Goal: Transaction & Acquisition: Book appointment/travel/reservation

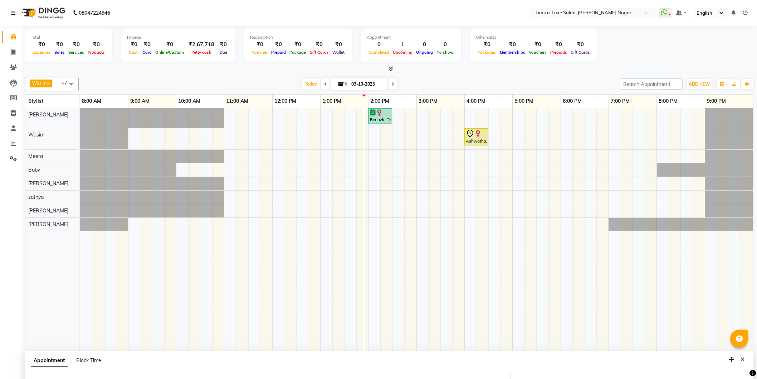
select select "74165"
select select "960"
select select "tentative"
click at [568, 198] on div "Benazir, TK01, 02:00 PM-02:30 PM, Hair Texure - Partial Highlights Ashwatha, TK…" at bounding box center [416, 229] width 673 height 242
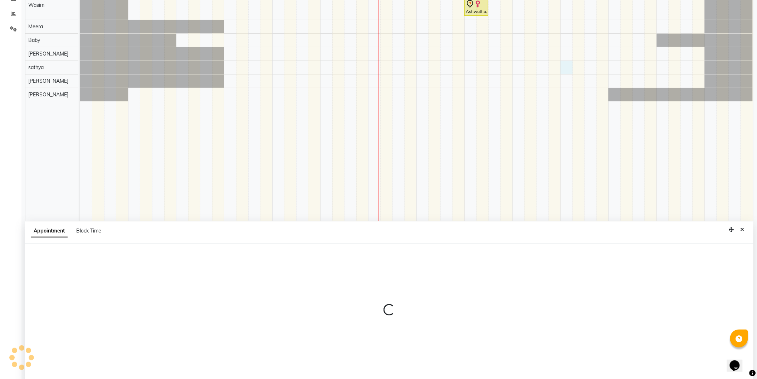
scroll to position [134, 0]
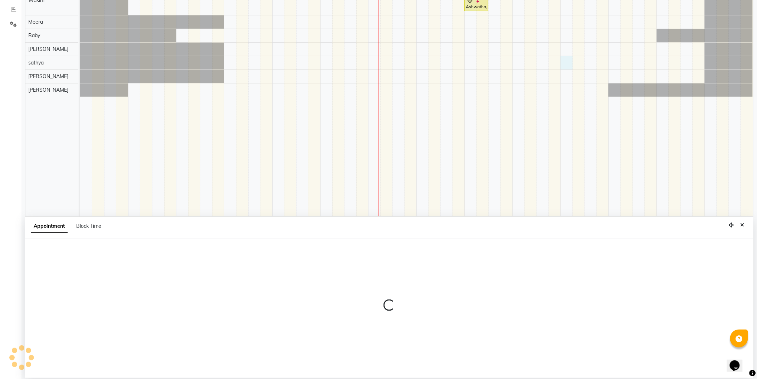
select select "88182"
select select "1080"
select select "tentative"
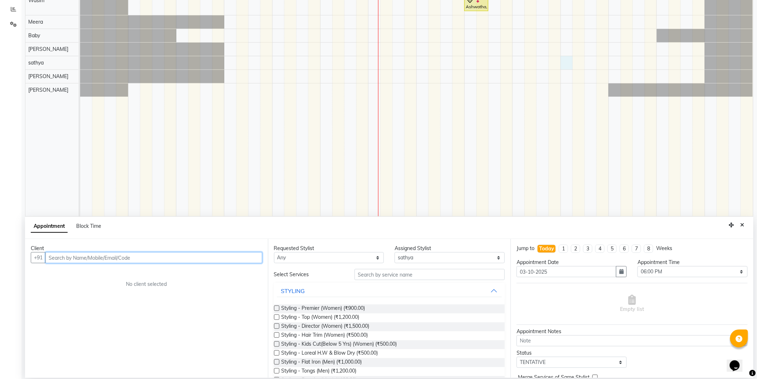
click at [58, 258] on input "text" at bounding box center [153, 257] width 217 height 11
type input "93443757774"
click at [238, 266] on div "Client [PHONE_NUMBER] Add Client No client selected" at bounding box center [146, 308] width 243 height 139
click at [253, 255] on span "Add Client" at bounding box center [247, 257] width 24 height 6
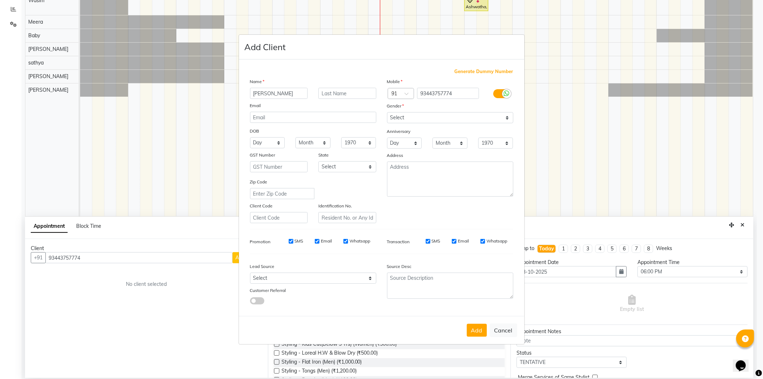
type input "[PERSON_NAME]"
click at [405, 113] on select "Select [DEMOGRAPHIC_DATA] [DEMOGRAPHIC_DATA] Other Prefer Not To Say" at bounding box center [450, 117] width 126 height 11
select select "[DEMOGRAPHIC_DATA]"
click at [387, 112] on select "Select [DEMOGRAPHIC_DATA] [DEMOGRAPHIC_DATA] Other Prefer Not To Say" at bounding box center [450, 117] width 126 height 11
click at [291, 243] on input "SMS" at bounding box center [291, 241] width 5 height 5
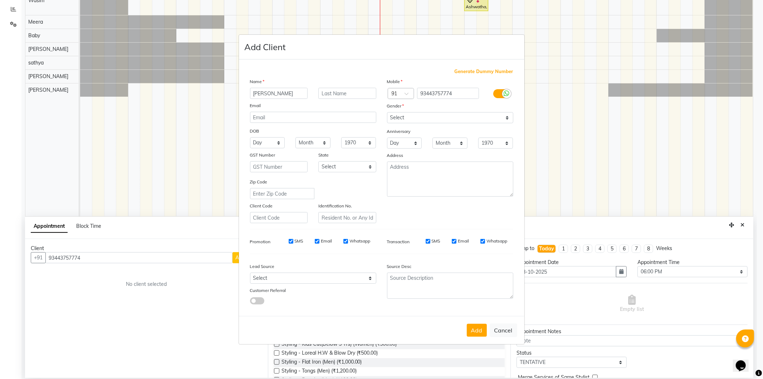
checkbox input "false"
click at [316, 241] on input "Email" at bounding box center [317, 241] width 5 height 5
checkbox input "false"
click at [344, 242] on input "Whatsapp" at bounding box center [345, 241] width 5 height 5
checkbox input "false"
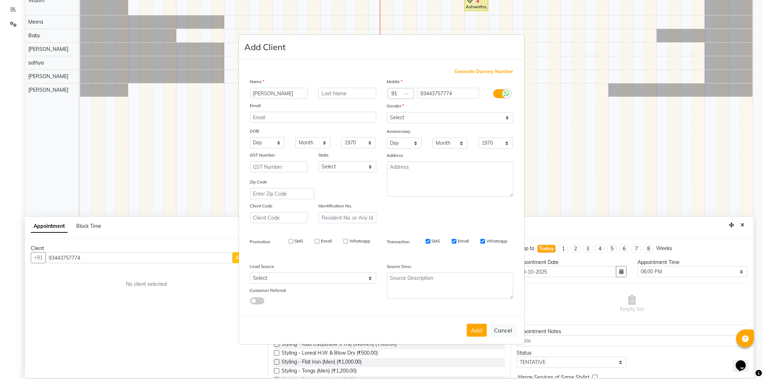
click at [426, 242] on input "SMS" at bounding box center [428, 241] width 5 height 5
checkbox input "false"
click at [454, 241] on input "Email" at bounding box center [454, 241] width 5 height 5
checkbox input "false"
click at [481, 241] on input "Whatsapp" at bounding box center [483, 241] width 5 height 5
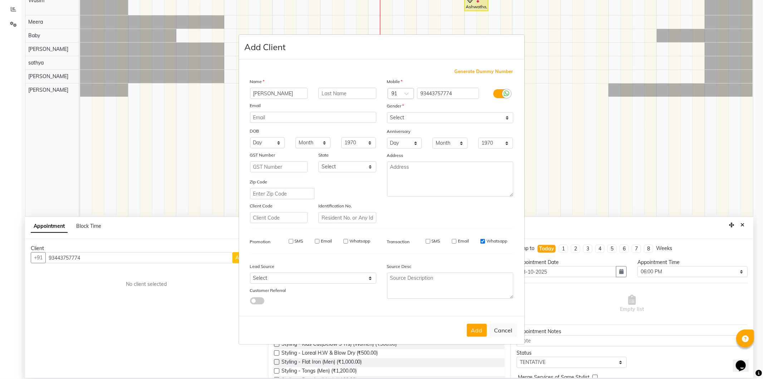
checkbox input "false"
click at [480, 333] on button "Add" at bounding box center [477, 329] width 20 height 13
type input "93*******74"
select select
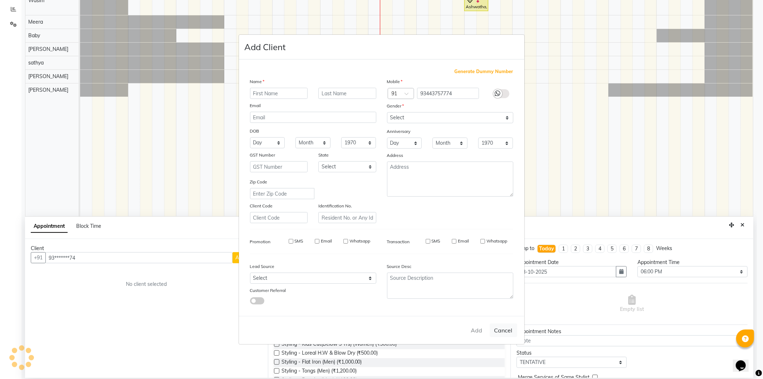
select select
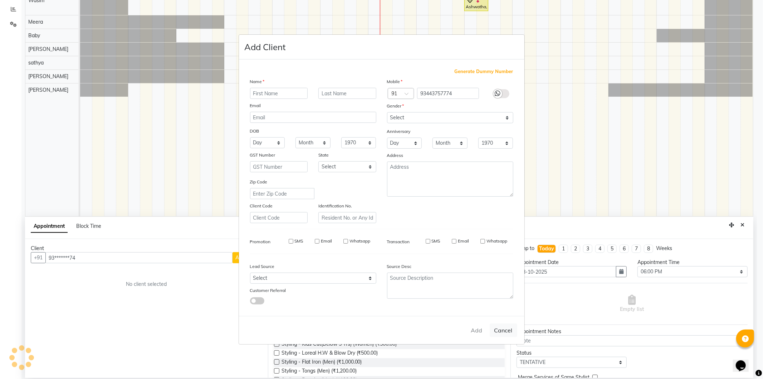
checkbox input "false"
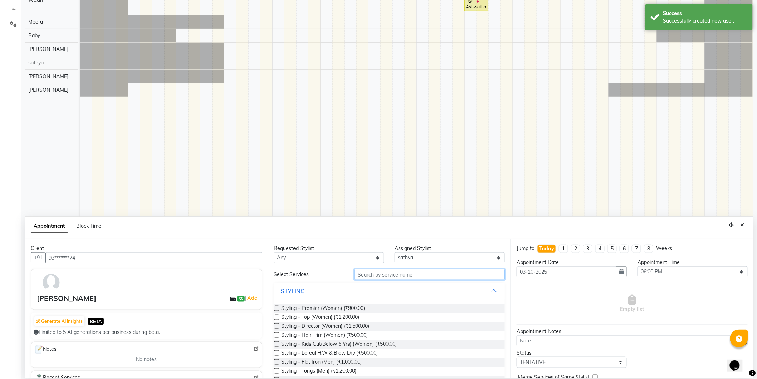
click at [383, 272] on input "text" at bounding box center [430, 274] width 150 height 11
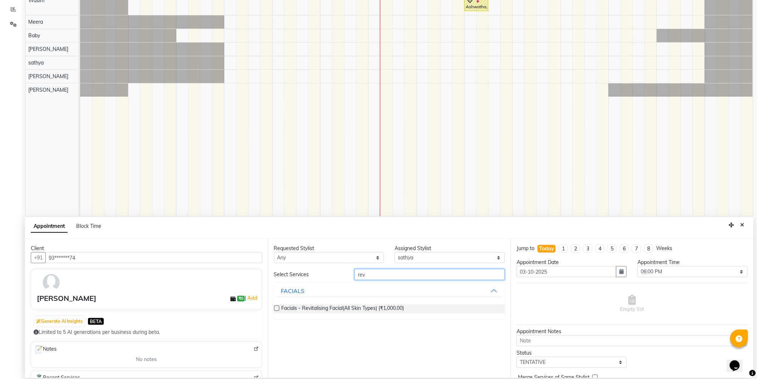
type input "rev"
click at [277, 308] on label at bounding box center [276, 307] width 5 height 5
click at [277, 308] on input "checkbox" at bounding box center [276, 308] width 5 height 5
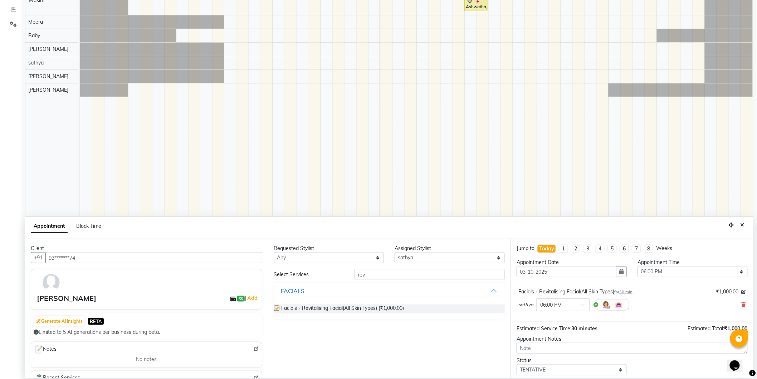
checkbox input "false"
drag, startPoint x: 366, startPoint y: 274, endPoint x: 346, endPoint y: 274, distance: 20.0
click at [346, 274] on div "Select Services rev" at bounding box center [390, 274] width 242 height 11
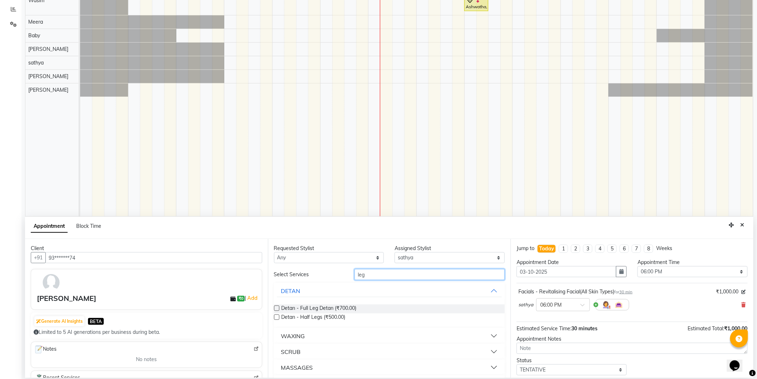
type input "leg"
click at [487, 336] on button "WAXING" at bounding box center [389, 335] width 225 height 13
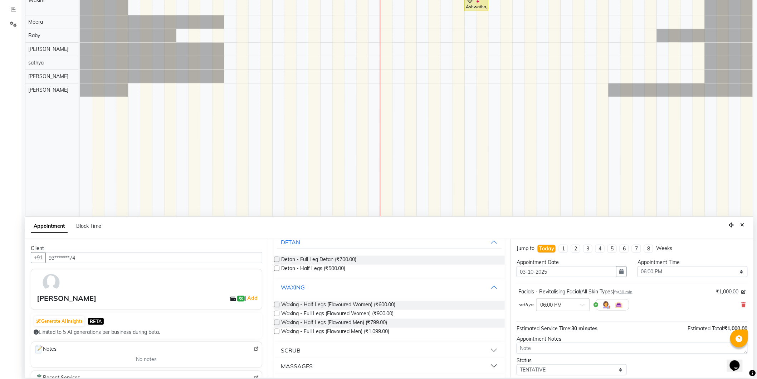
scroll to position [79, 0]
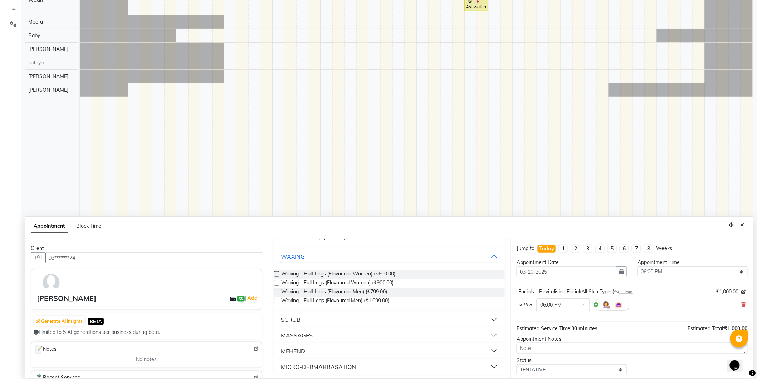
click at [273, 275] on div "Requested Stylist Any [PERSON_NAME] [PERSON_NAME] Baby [PERSON_NAME] [PERSON_NA…" at bounding box center [389, 308] width 243 height 139
click at [275, 274] on label at bounding box center [276, 273] width 5 height 5
click at [275, 274] on input "checkbox" at bounding box center [276, 274] width 5 height 5
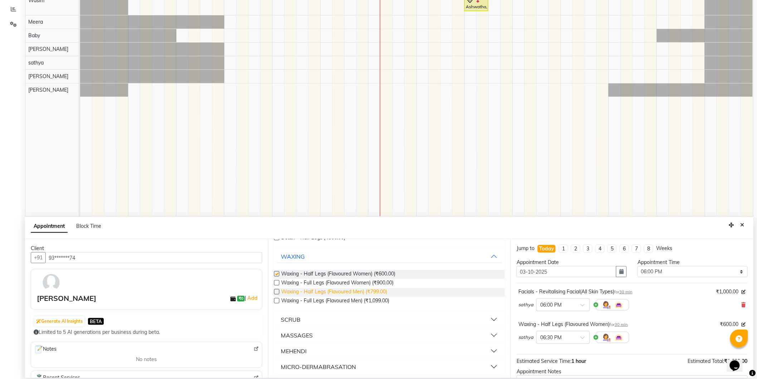
checkbox input "false"
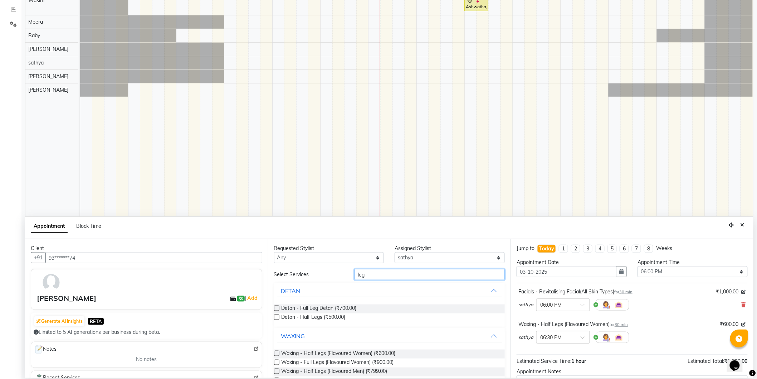
drag, startPoint x: 379, startPoint y: 276, endPoint x: 337, endPoint y: 272, distance: 41.7
click at [337, 272] on div "Select Services leg" at bounding box center [390, 274] width 242 height 11
type input "h"
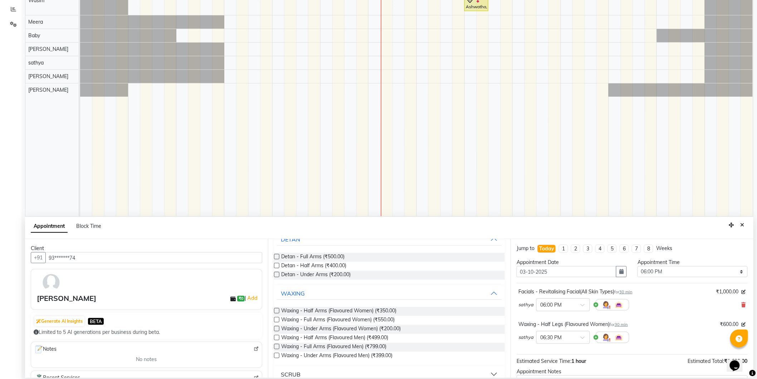
scroll to position [79, 0]
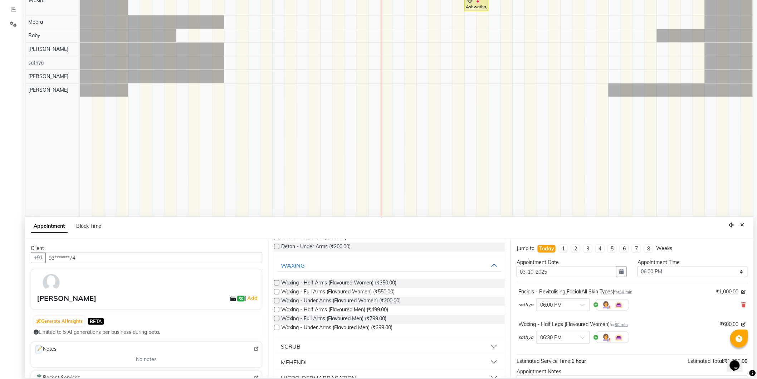
type input "arm"
click at [278, 282] on label at bounding box center [276, 282] width 5 height 5
click at [278, 282] on input "checkbox" at bounding box center [276, 283] width 5 height 5
checkbox input "false"
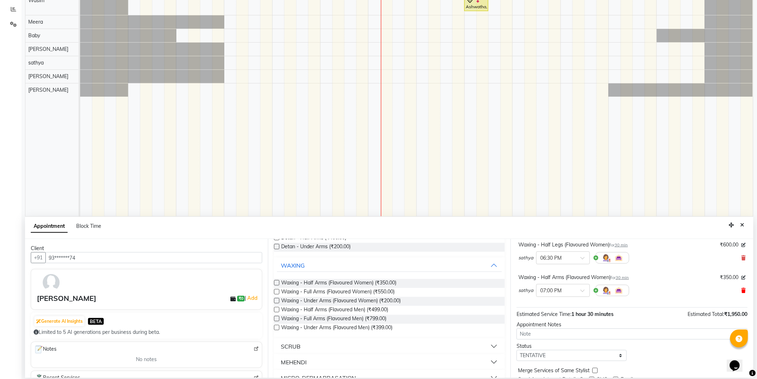
click at [742, 291] on icon at bounding box center [744, 290] width 4 height 5
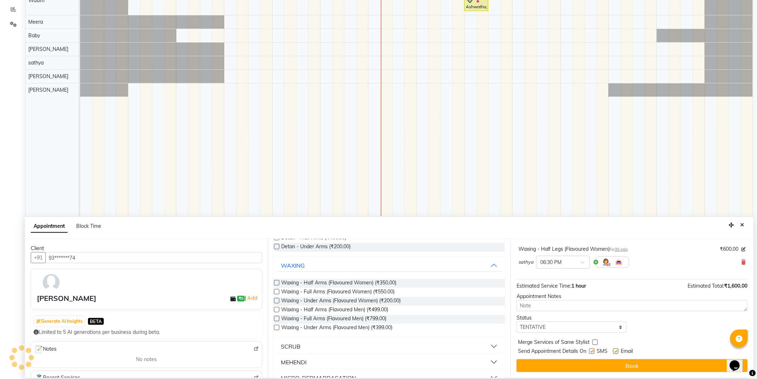
scroll to position [75, 0]
click at [276, 310] on label at bounding box center [276, 309] width 5 height 5
click at [276, 310] on input "checkbox" at bounding box center [276, 310] width 5 height 5
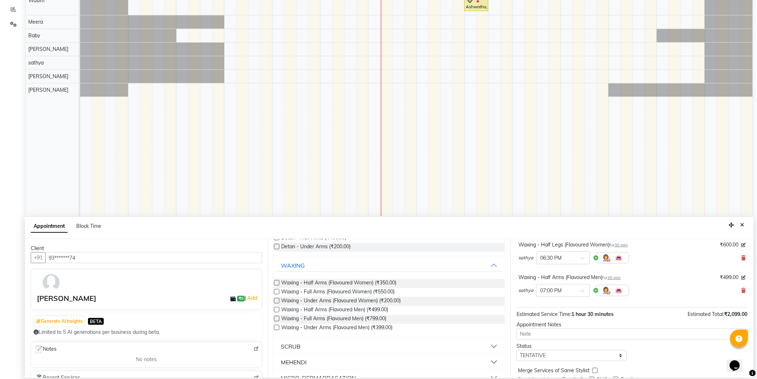
checkbox input "false"
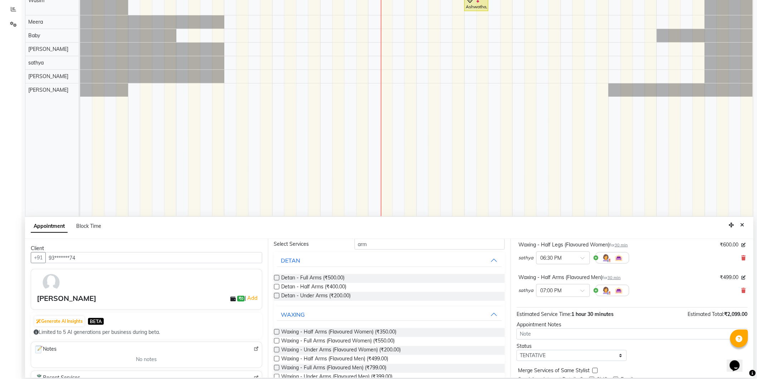
scroll to position [0, 0]
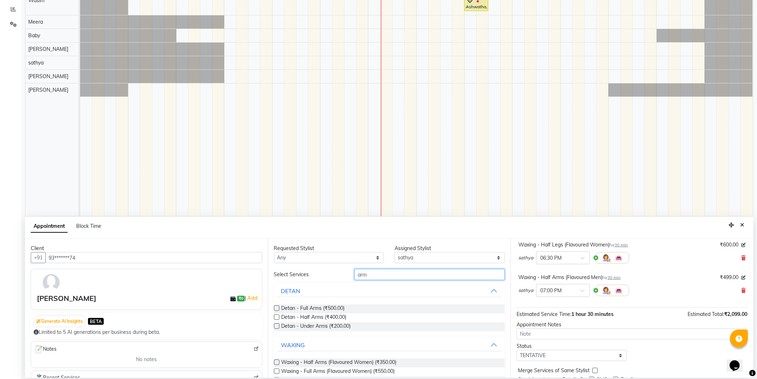
drag, startPoint x: 377, startPoint y: 276, endPoint x: 339, endPoint y: 272, distance: 38.5
click at [339, 272] on div "Select Services arm" at bounding box center [390, 274] width 242 height 11
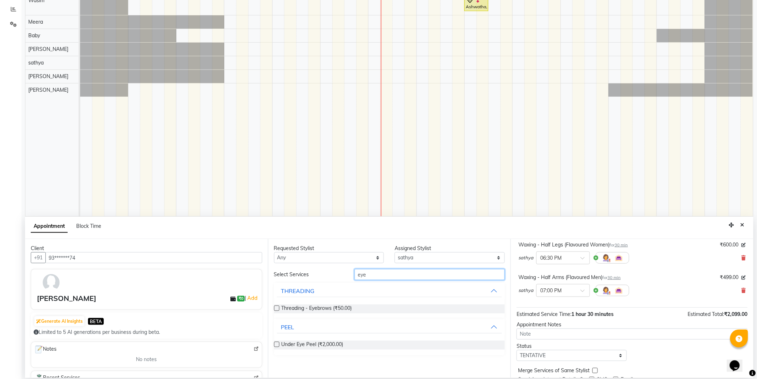
type input "eye"
click at [277, 307] on label at bounding box center [276, 307] width 5 height 5
click at [277, 307] on input "checkbox" at bounding box center [276, 308] width 5 height 5
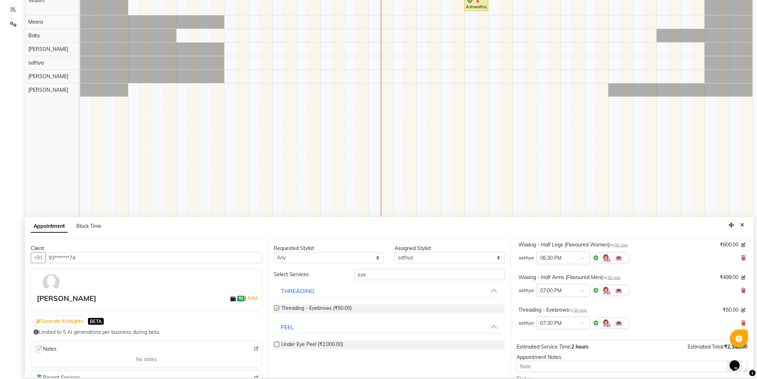
checkbox input "false"
drag, startPoint x: 370, startPoint y: 271, endPoint x: 331, endPoint y: 267, distance: 38.8
click at [331, 267] on div "Requested Stylist Any [PERSON_NAME] [PERSON_NAME] Baby [PERSON_NAME] [PERSON_NA…" at bounding box center [389, 308] width 243 height 139
type input "lip"
click at [315, 362] on button "THREADING" at bounding box center [389, 362] width 225 height 13
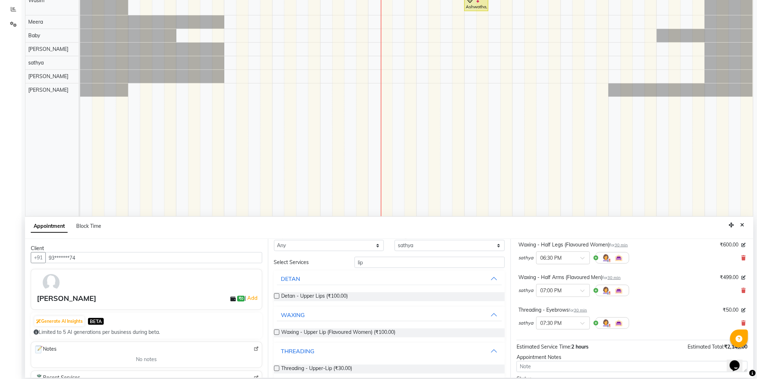
scroll to position [19, 0]
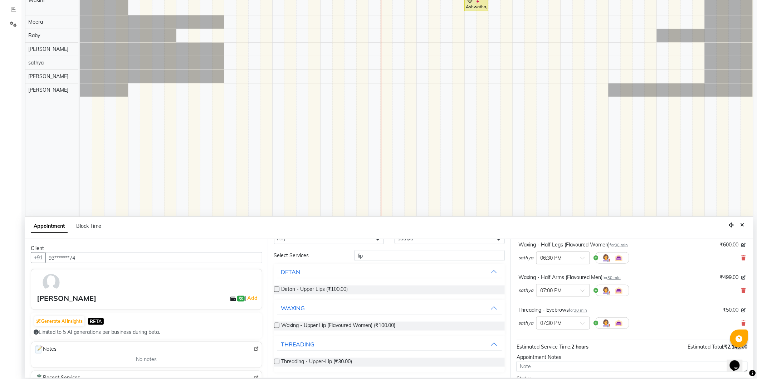
click at [275, 361] on label at bounding box center [276, 361] width 5 height 5
click at [275, 361] on input "checkbox" at bounding box center [276, 362] width 5 height 5
checkbox input "false"
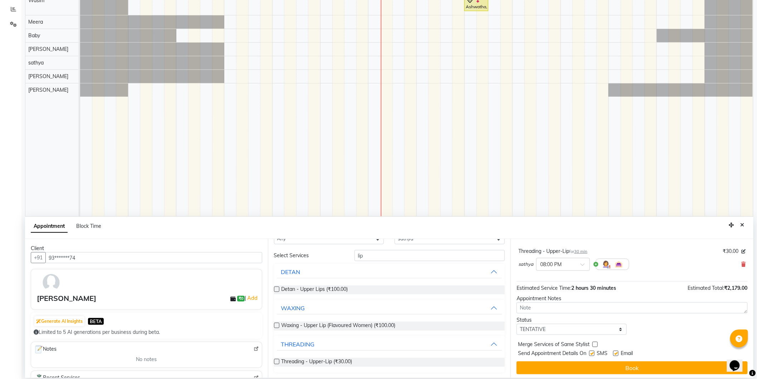
scroll to position [173, 0]
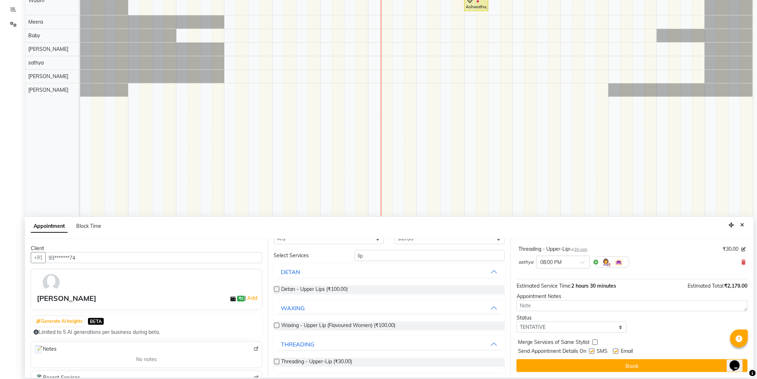
click at [592, 350] on label at bounding box center [591, 350] width 5 height 5
click at [592, 350] on input "checkbox" at bounding box center [591, 351] width 5 height 5
checkbox input "false"
click at [617, 351] on label at bounding box center [615, 350] width 5 height 5
click at [617, 351] on input "checkbox" at bounding box center [615, 351] width 5 height 5
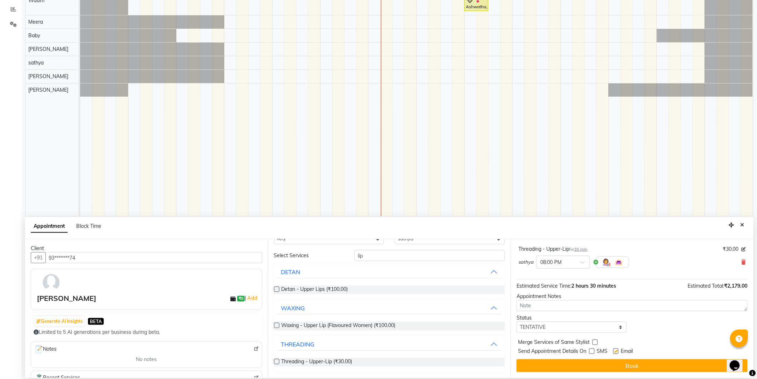
checkbox input "false"
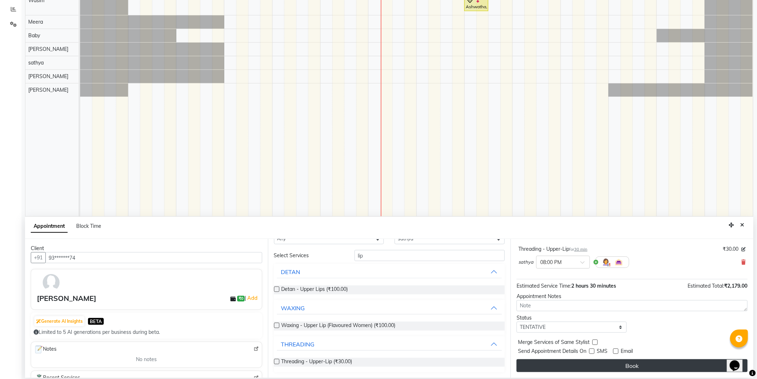
click at [608, 367] on button "Book" at bounding box center [632, 365] width 231 height 13
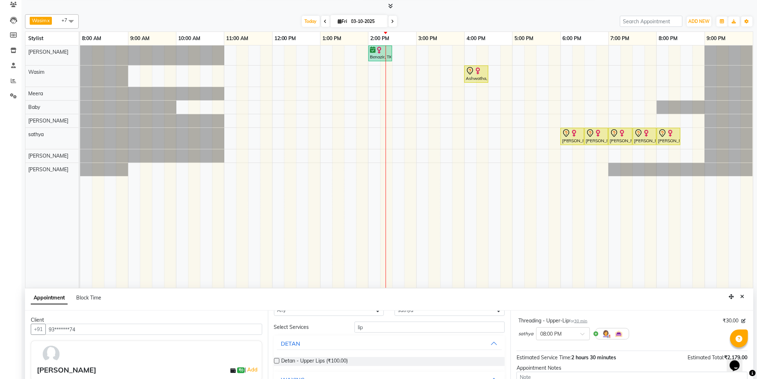
scroll to position [79, 0]
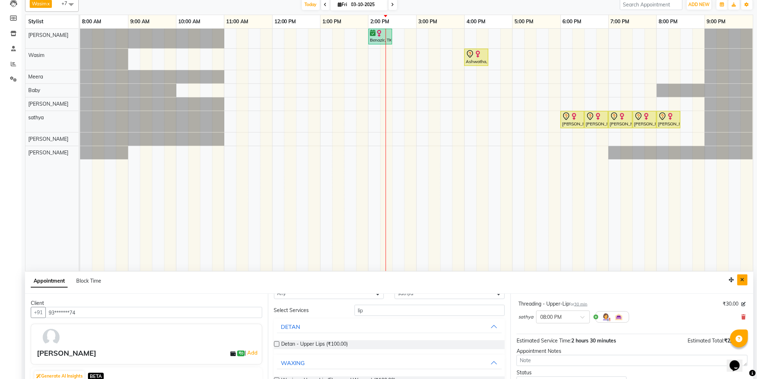
click at [744, 281] on icon "Close" at bounding box center [743, 279] width 4 height 5
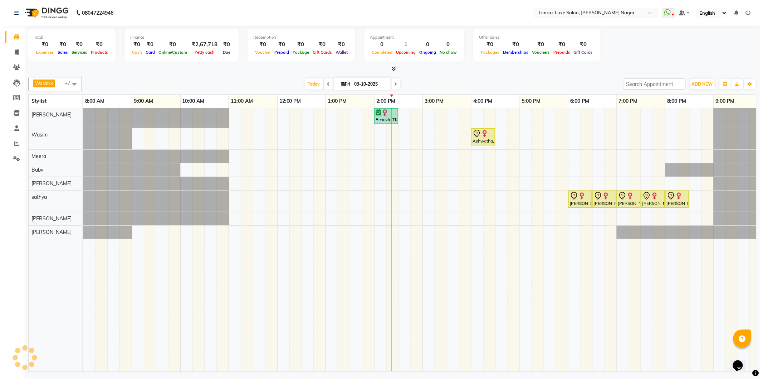
scroll to position [0, 0]
